Goal: Transaction & Acquisition: Book appointment/travel/reservation

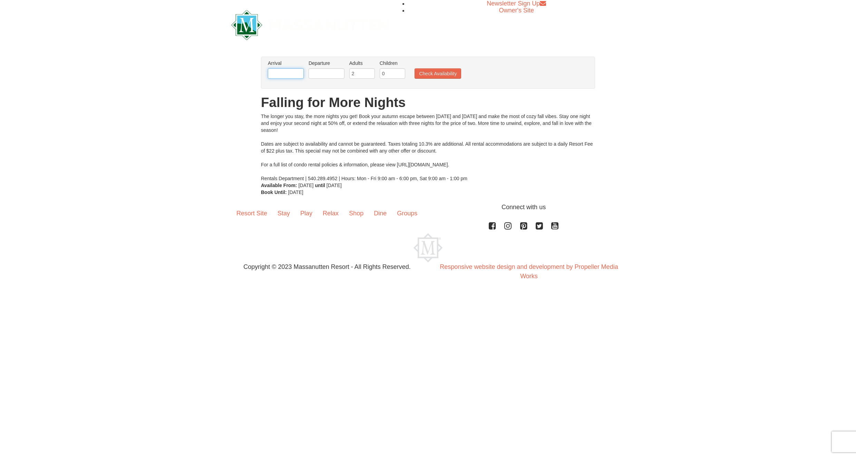
click at [289, 71] on input "text" at bounding box center [286, 73] width 36 height 10
click at [292, 154] on link "27" at bounding box center [288, 154] width 13 height 10
type input "[DATE]"
click at [328, 73] on input "text" at bounding box center [327, 73] width 36 height 10
click at [371, 154] on link "30" at bounding box center [370, 154] width 12 height 10
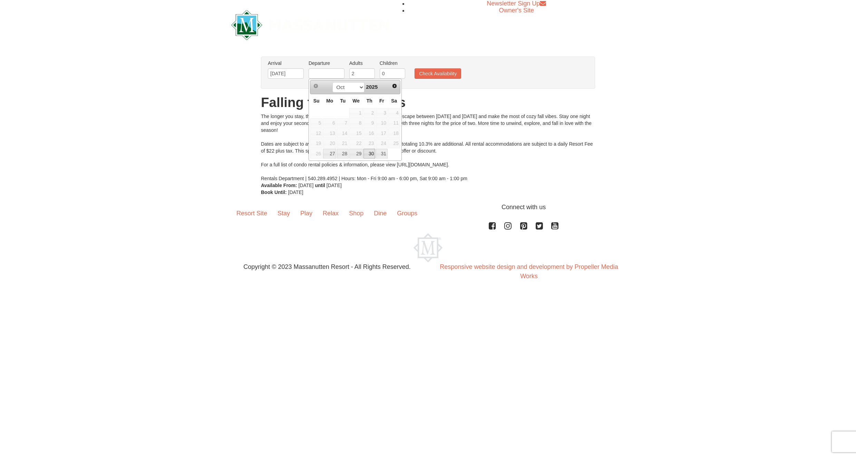
type input "[DATE]"
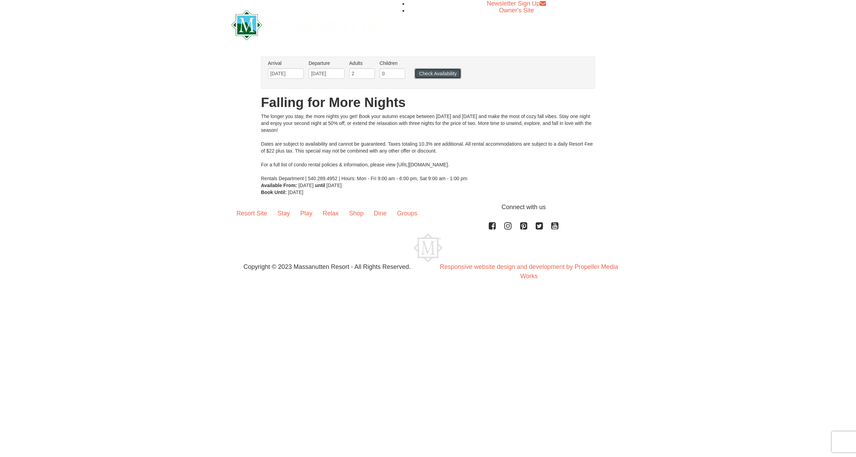
click at [437, 74] on button "Check Availability" at bounding box center [438, 73] width 47 height 10
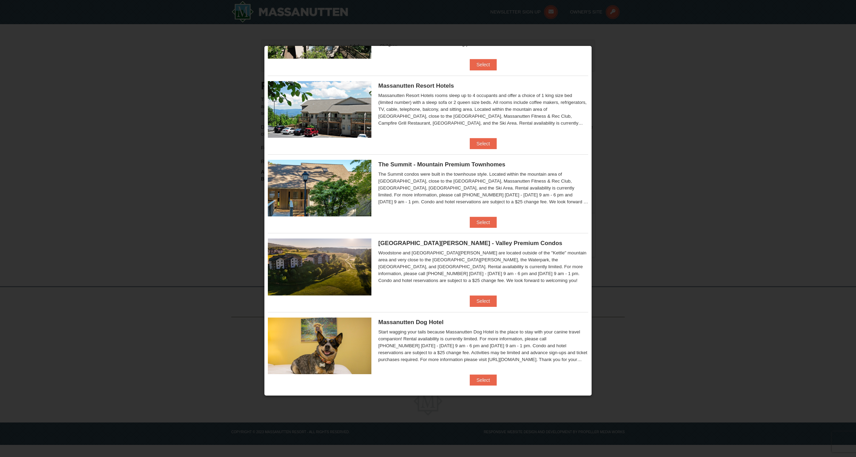
scroll to position [229, 0]
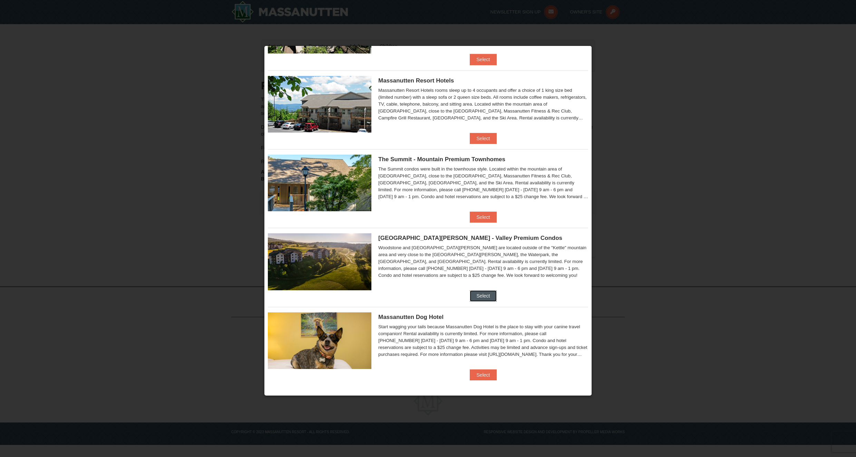
click at [481, 296] on button "Select" at bounding box center [483, 295] width 27 height 11
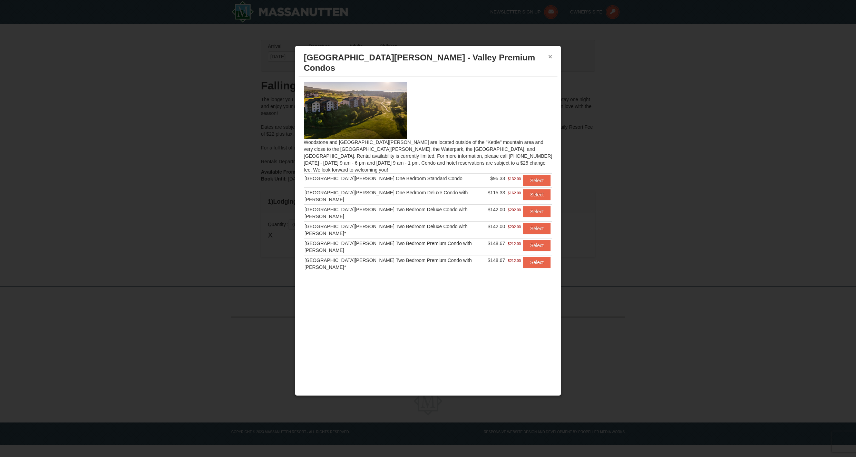
click at [550, 56] on button "×" at bounding box center [550, 56] width 4 height 7
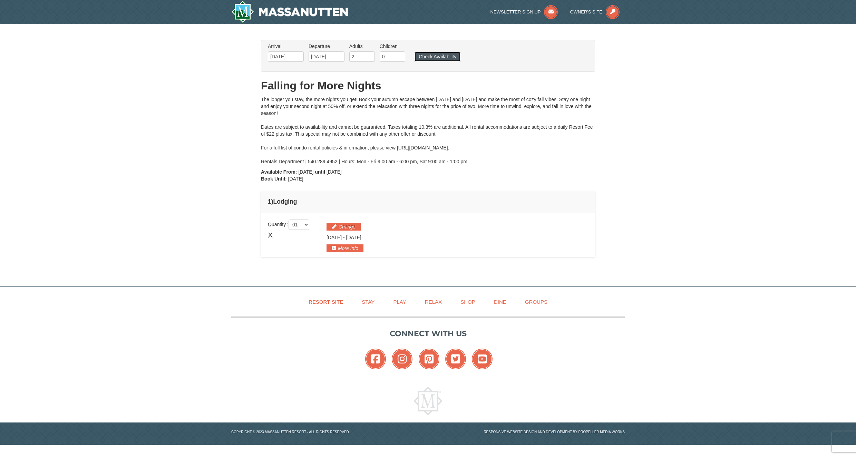
click at [447, 55] on button "Check Availability" at bounding box center [438, 57] width 46 height 10
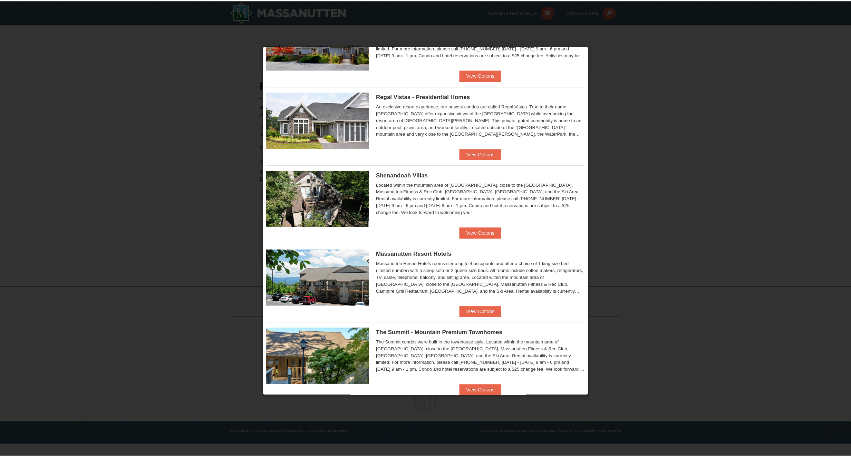
scroll to position [62, 0]
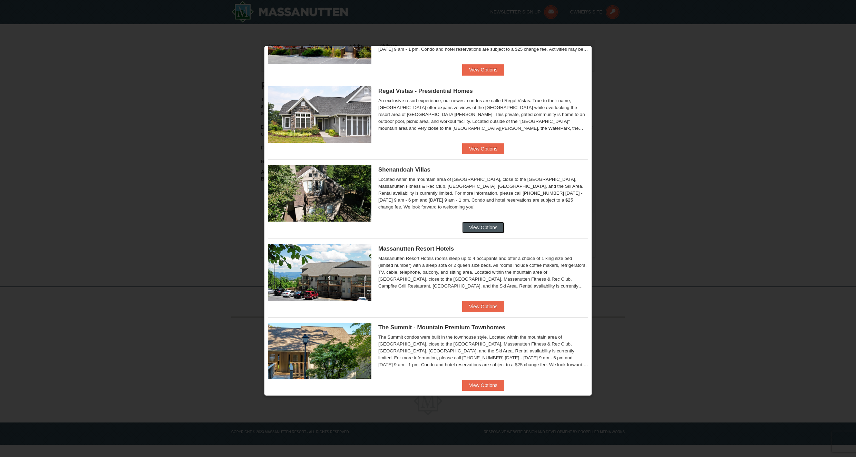
click at [481, 228] on button "View Options" at bounding box center [483, 227] width 42 height 11
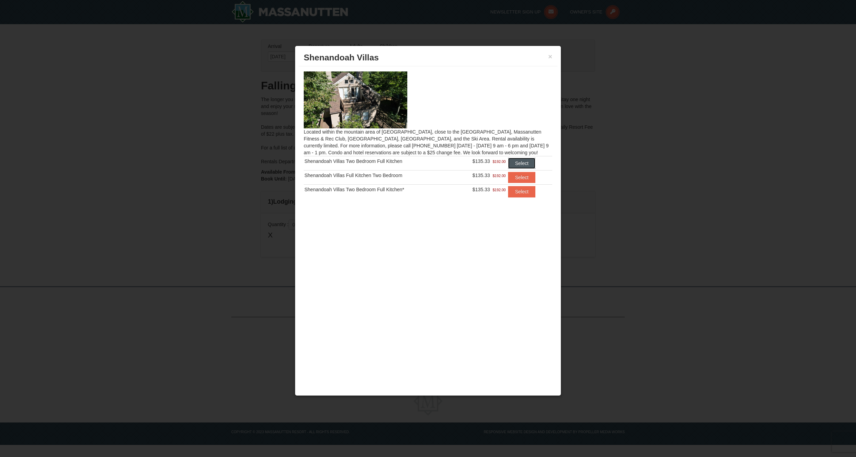
click at [525, 161] on button "Select" at bounding box center [521, 163] width 27 height 11
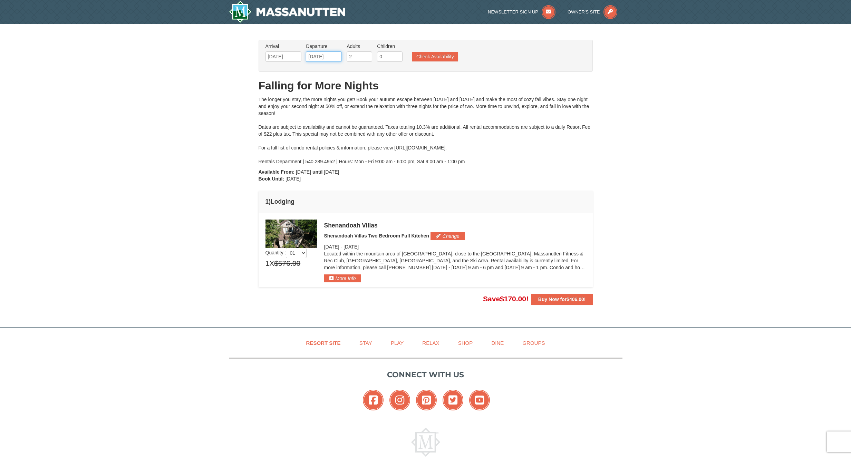
click at [325, 55] on input "[DATE]" at bounding box center [324, 56] width 36 height 10
click at [354, 135] on link "29" at bounding box center [353, 137] width 13 height 10
type input "10/29/2025"
click at [438, 55] on button "Check Availability" at bounding box center [435, 57] width 46 height 10
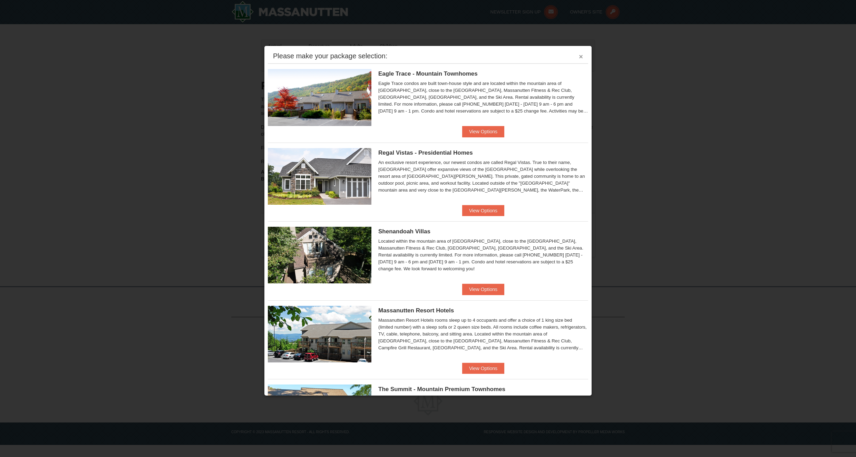
click at [579, 57] on button "×" at bounding box center [581, 56] width 4 height 7
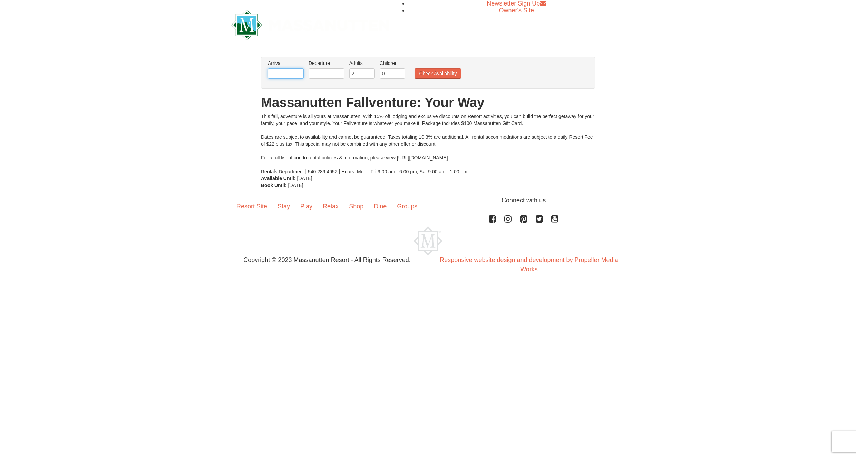
click at [301, 73] on input "text" at bounding box center [286, 73] width 36 height 10
click at [275, 153] on link "26" at bounding box center [276, 154] width 12 height 10
type input "[DATE]"
click at [335, 74] on input "text" at bounding box center [327, 73] width 36 height 10
click at [344, 153] on link "28" at bounding box center [343, 154] width 12 height 10
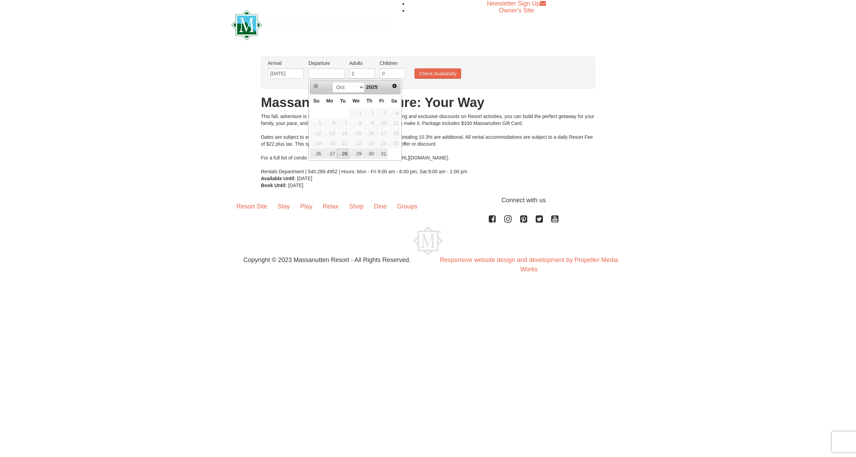
type input "[DATE]"
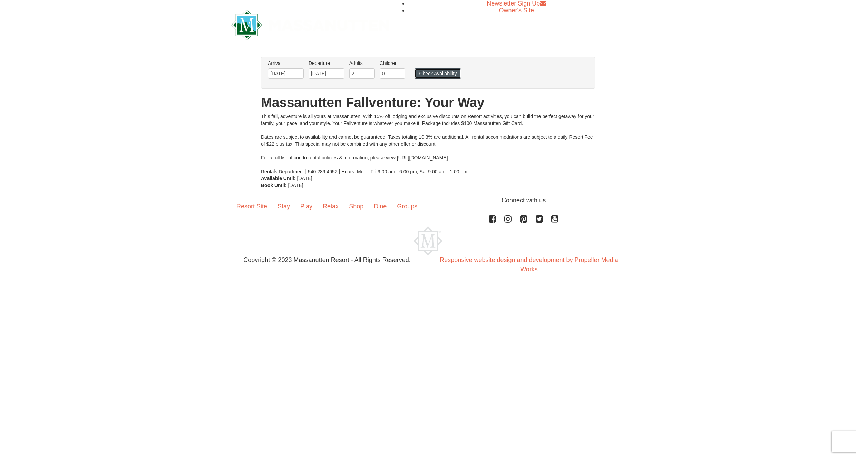
click at [440, 73] on button "Check Availability" at bounding box center [438, 73] width 47 height 10
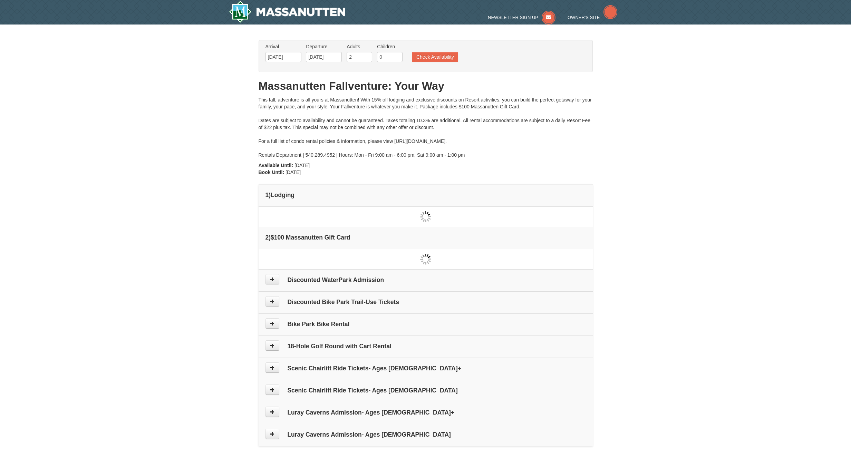
type input "[DATE]"
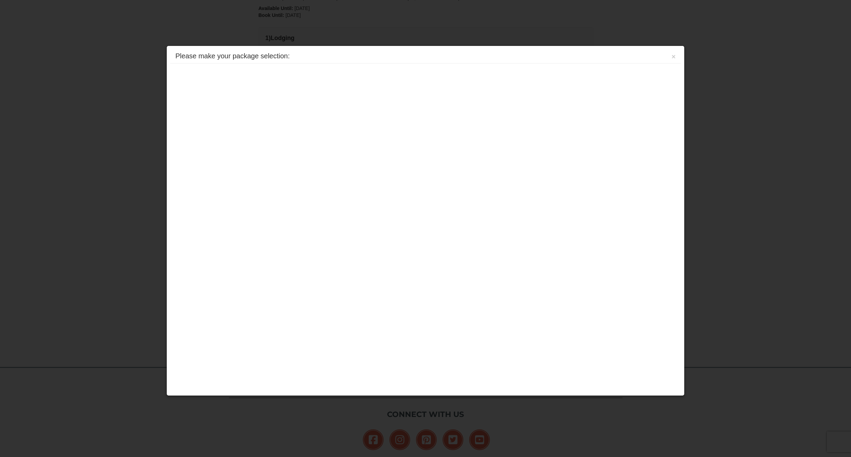
scroll to position [211, 0]
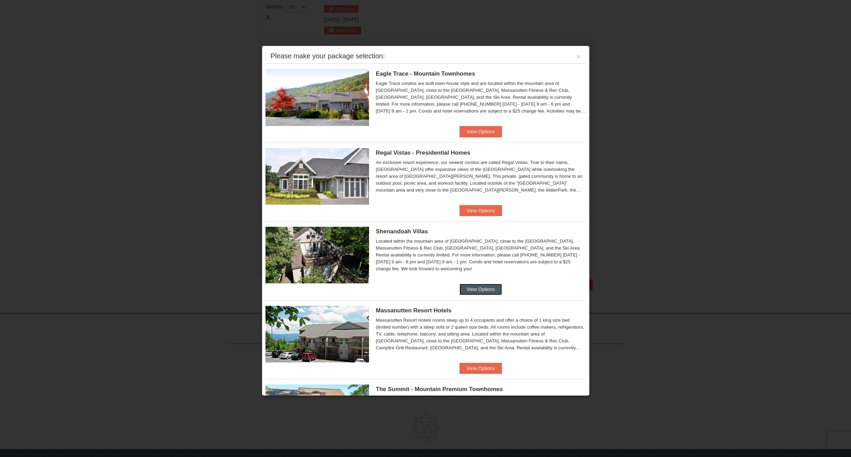
click at [476, 290] on button "View Options" at bounding box center [481, 289] width 42 height 11
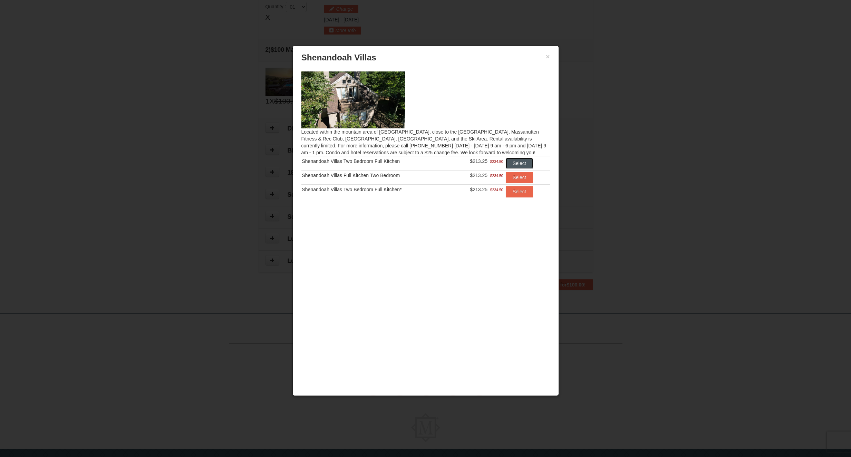
click at [520, 163] on button "Select" at bounding box center [519, 163] width 27 height 11
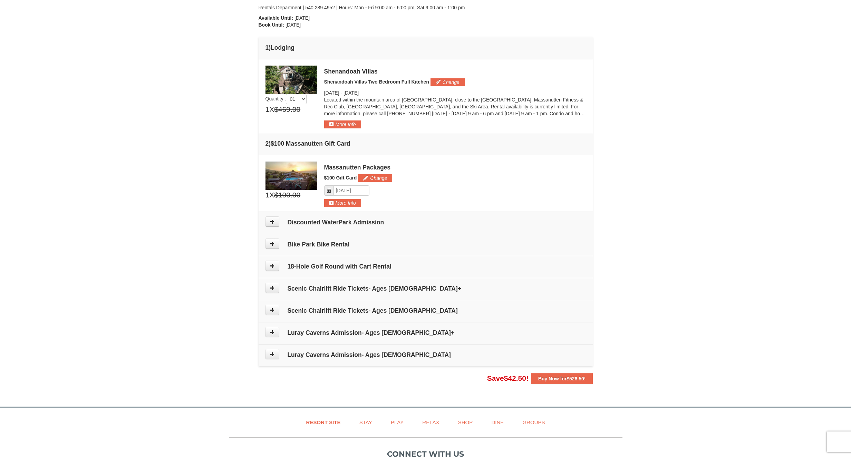
scroll to position [152, 0]
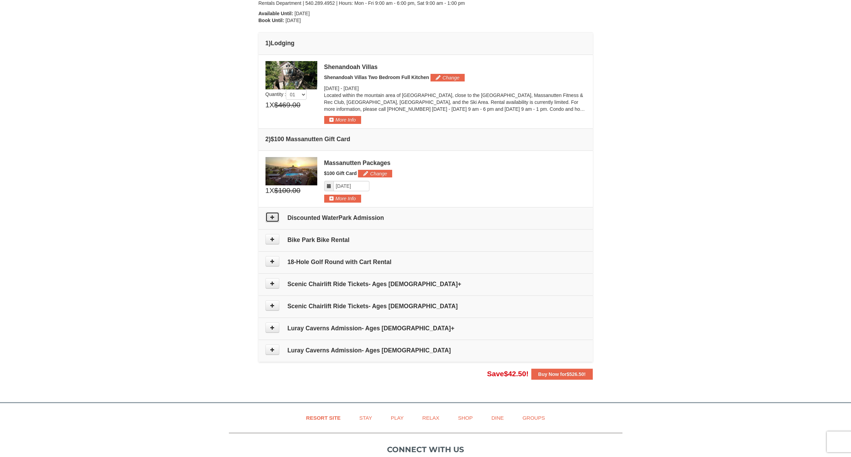
click at [272, 215] on icon at bounding box center [272, 217] width 5 height 5
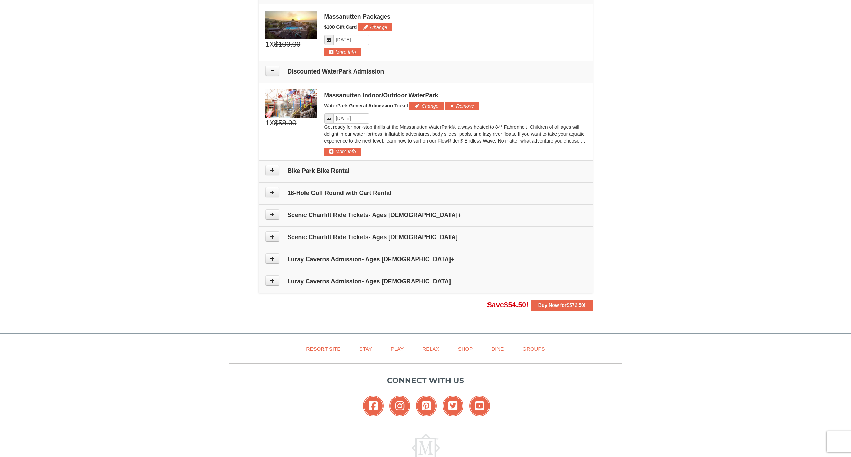
scroll to position [340, 0]
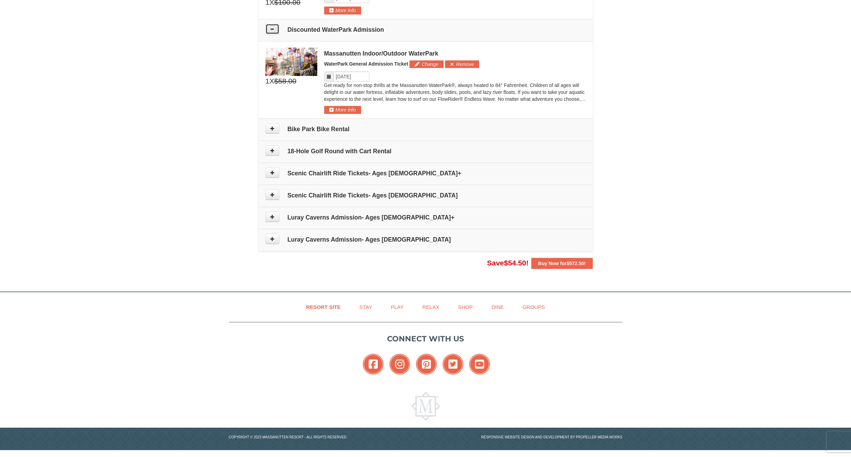
click at [271, 28] on icon at bounding box center [272, 29] width 5 height 5
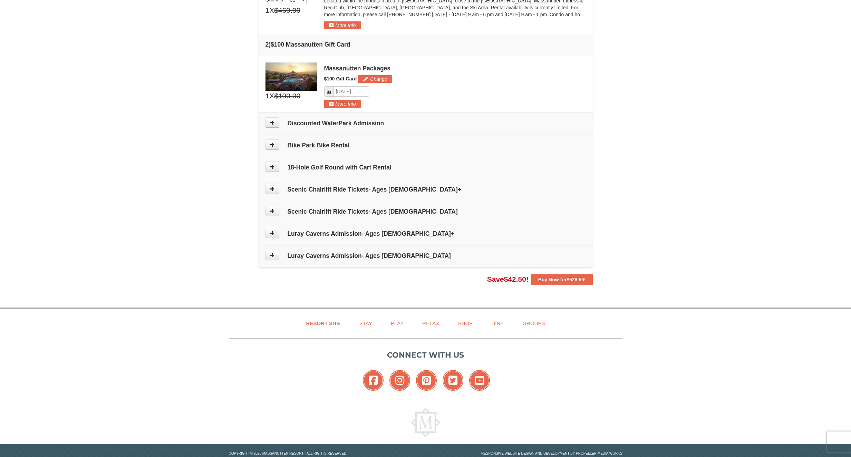
scroll to position [246, 0]
click at [273, 233] on icon at bounding box center [272, 233] width 5 height 5
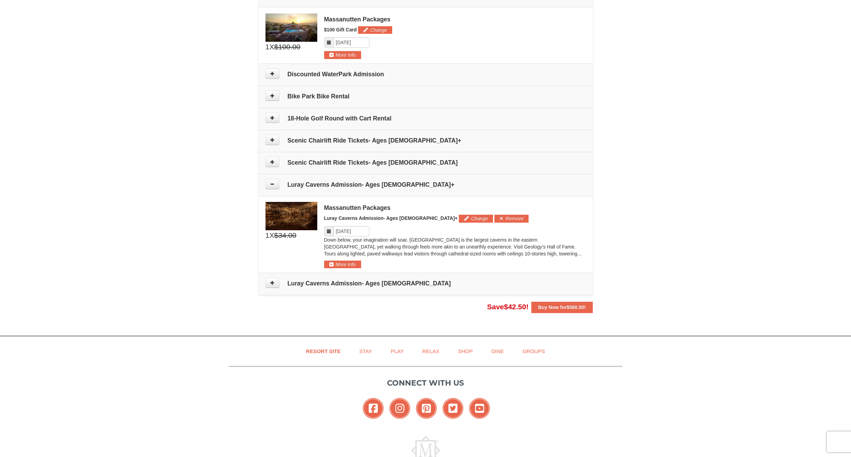
scroll to position [340, 0]
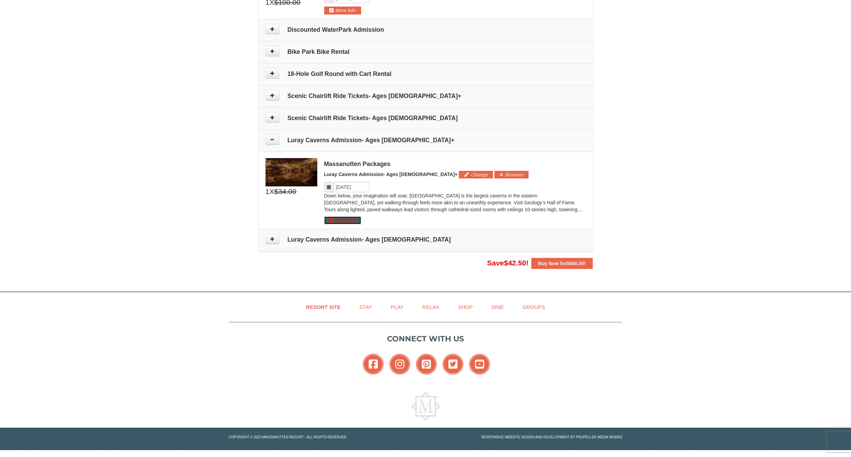
click at [349, 219] on button "More Info" at bounding box center [342, 220] width 37 height 8
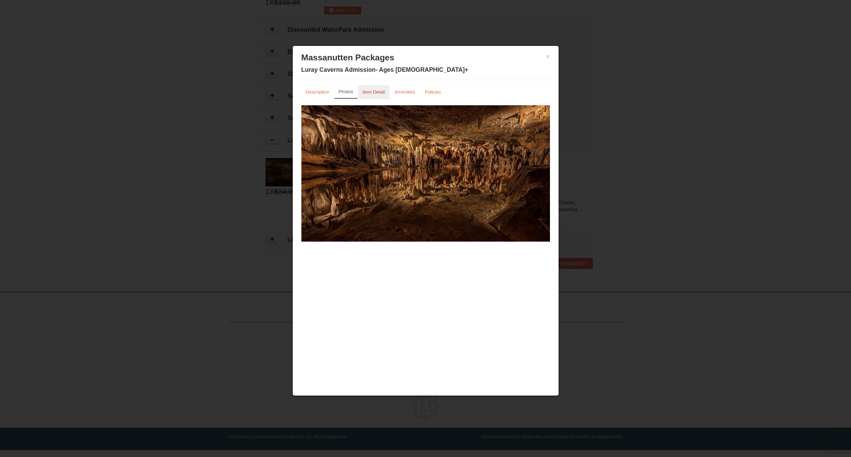
click at [379, 92] on small "Item Detail" at bounding box center [374, 91] width 22 height 5
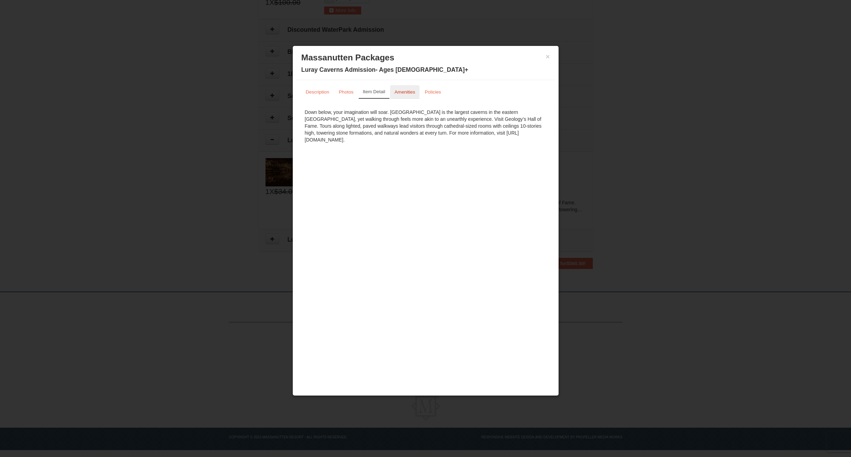
click at [410, 93] on small "Amenities" at bounding box center [405, 91] width 21 height 5
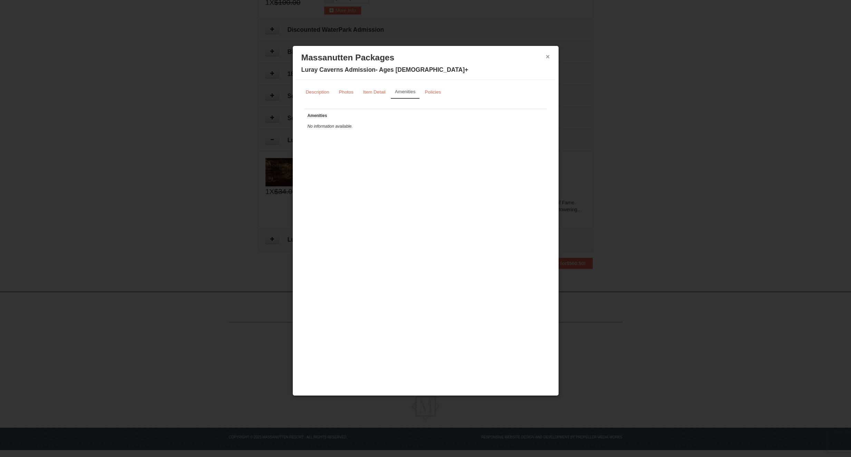
click at [547, 56] on button "×" at bounding box center [548, 56] width 4 height 7
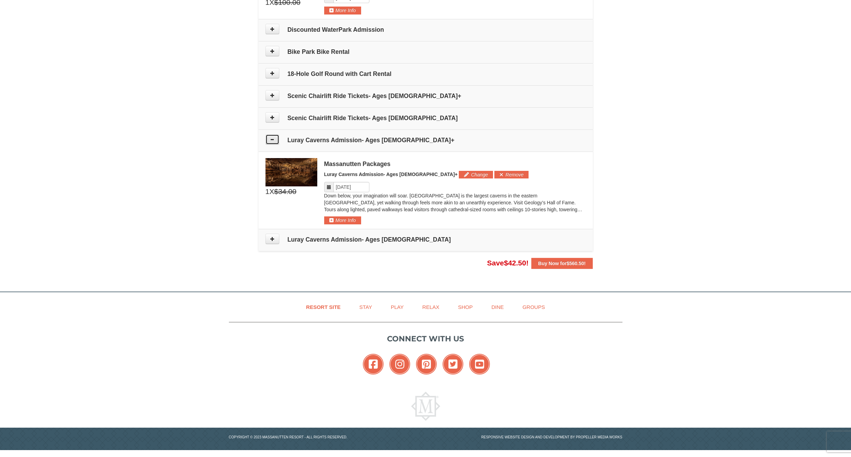
click at [273, 138] on icon at bounding box center [272, 139] width 5 height 5
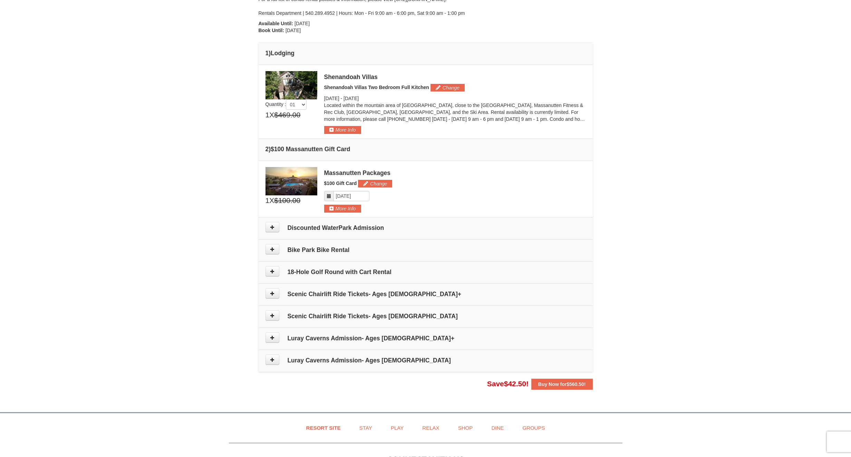
scroll to position [0, 0]
